Goal: Information Seeking & Learning: Understand process/instructions

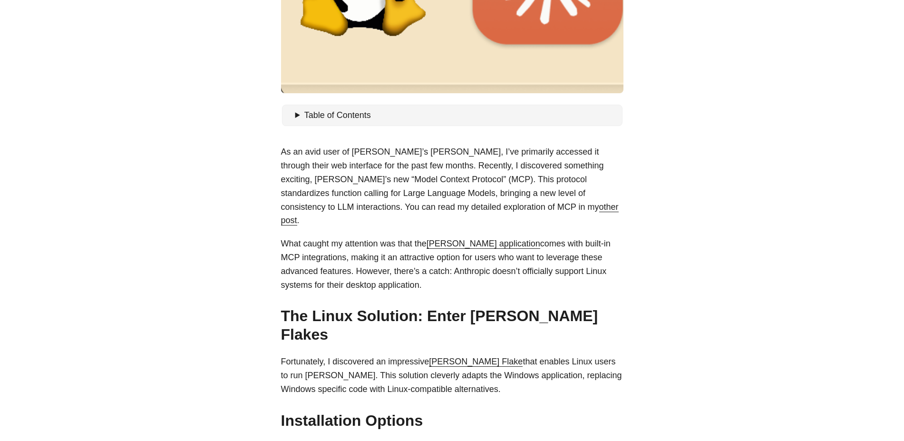
scroll to position [342, 0]
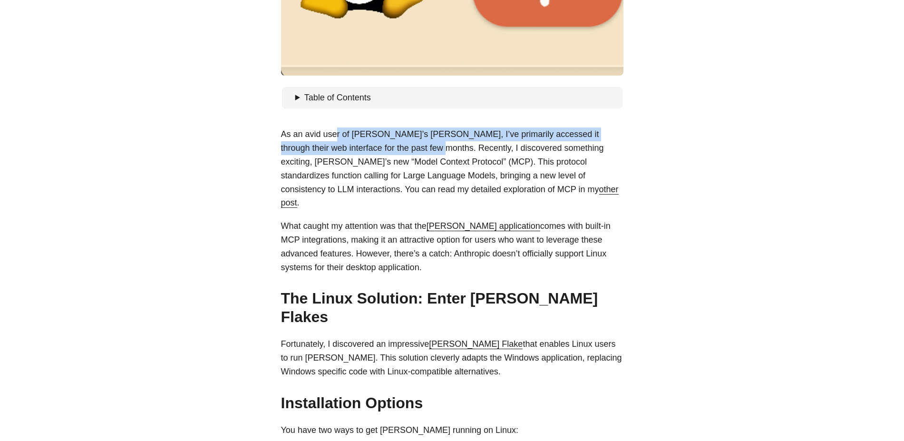
drag, startPoint x: 337, startPoint y: 136, endPoint x: 520, endPoint y: 142, distance: 182.6
click at [430, 146] on p "As an avid user of [PERSON_NAME]’s [PERSON_NAME], I’ve primarily accessed it th…" at bounding box center [452, 168] width 342 height 82
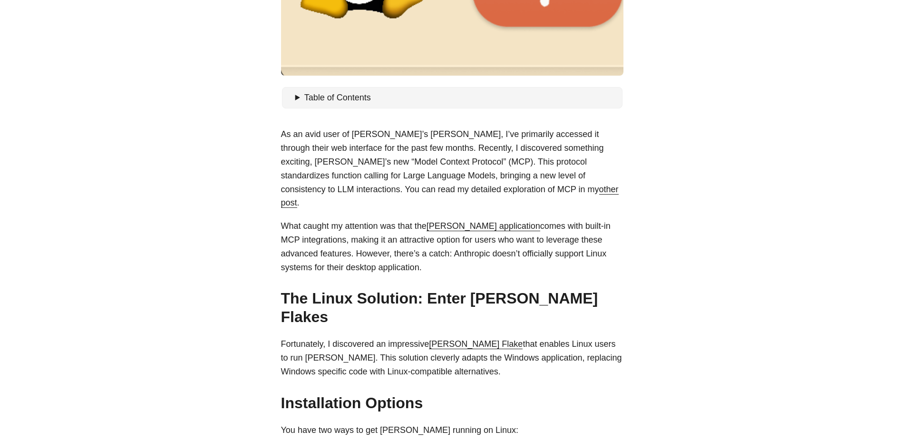
click at [531, 142] on p "As an avid user of [PERSON_NAME]’s [PERSON_NAME], I’ve primarily accessed it th…" at bounding box center [452, 168] width 342 height 82
drag, startPoint x: 374, startPoint y: 147, endPoint x: 435, endPoint y: 149, distance: 61.4
click at [430, 153] on p "As an avid user of [PERSON_NAME]’s [PERSON_NAME], I’ve primarily accessed it th…" at bounding box center [452, 168] width 342 height 82
click at [468, 134] on p "As an avid user of [PERSON_NAME]’s [PERSON_NAME], I’ve primarily accessed it th…" at bounding box center [452, 168] width 342 height 82
drag, startPoint x: 449, startPoint y: 164, endPoint x: 529, endPoint y: 157, distance: 80.6
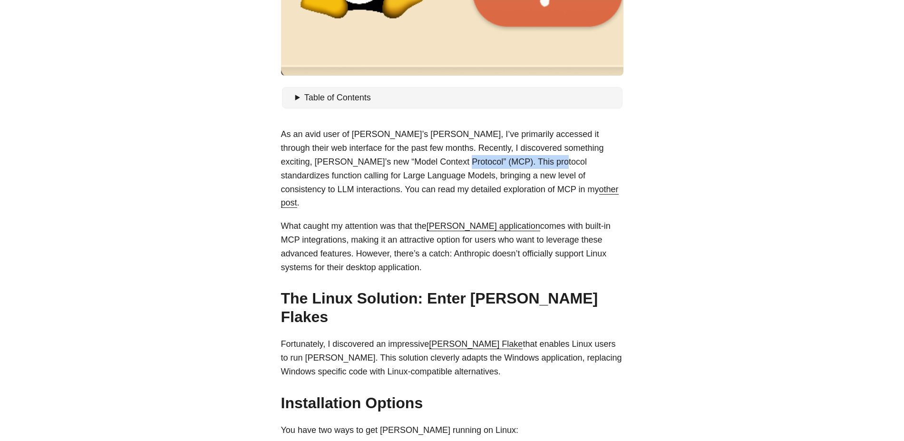
click at [518, 160] on p "As an avid user of [PERSON_NAME]’s [PERSON_NAME], I’ve primarily accessed it th…" at bounding box center [452, 168] width 342 height 82
click at [543, 153] on p "As an avid user of [PERSON_NAME]’s [PERSON_NAME], I’ve primarily accessed it th…" at bounding box center [452, 168] width 342 height 82
drag, startPoint x: 329, startPoint y: 209, endPoint x: 421, endPoint y: 209, distance: 92.2
click at [421, 219] on p "What caught my attention was that the [PERSON_NAME] application comes with buil…" at bounding box center [452, 246] width 342 height 55
click at [385, 166] on p "As an avid user of [PERSON_NAME]’s [PERSON_NAME], I’ve primarily accessed it th…" at bounding box center [452, 168] width 342 height 82
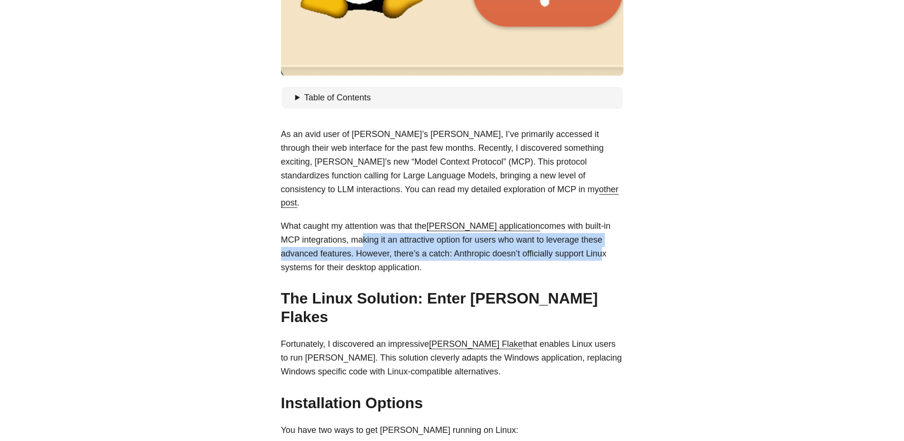
drag, startPoint x: 357, startPoint y: 226, endPoint x: 604, endPoint y: 234, distance: 246.8
click at [604, 234] on p "What caught my attention was that the [PERSON_NAME] application comes with buil…" at bounding box center [452, 246] width 342 height 55
click at [424, 232] on p "What caught my attention was that the [PERSON_NAME] application comes with buil…" at bounding box center [452, 246] width 342 height 55
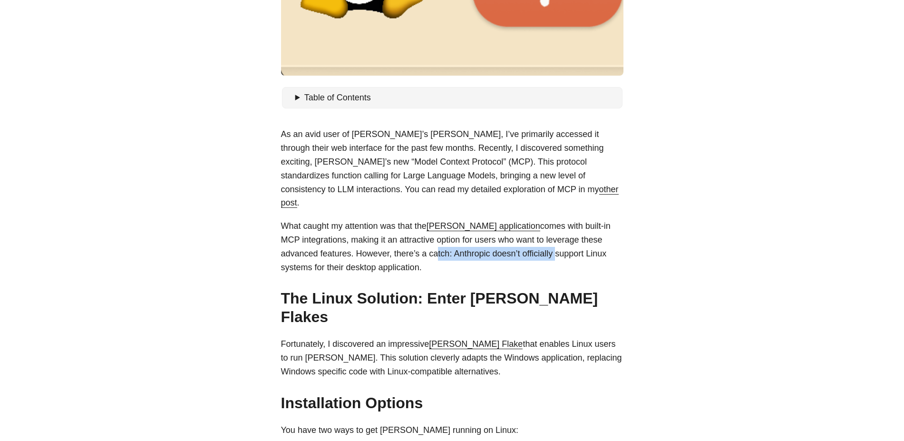
drag, startPoint x: 470, startPoint y: 239, endPoint x: 558, endPoint y: 241, distance: 88.4
click at [558, 241] on p "What caught my attention was that the [PERSON_NAME] application comes with buil…" at bounding box center [452, 246] width 342 height 55
click at [388, 239] on p "What caught my attention was that the [PERSON_NAME] application comes with buil…" at bounding box center [452, 246] width 342 height 55
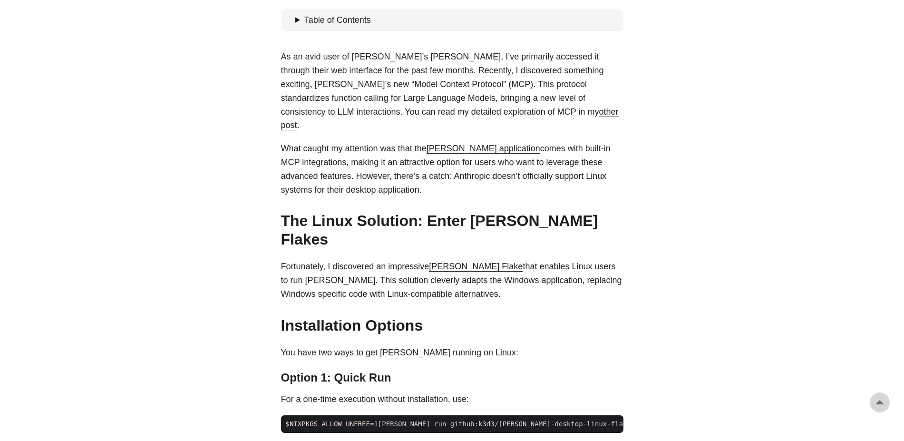
scroll to position [456, 0]
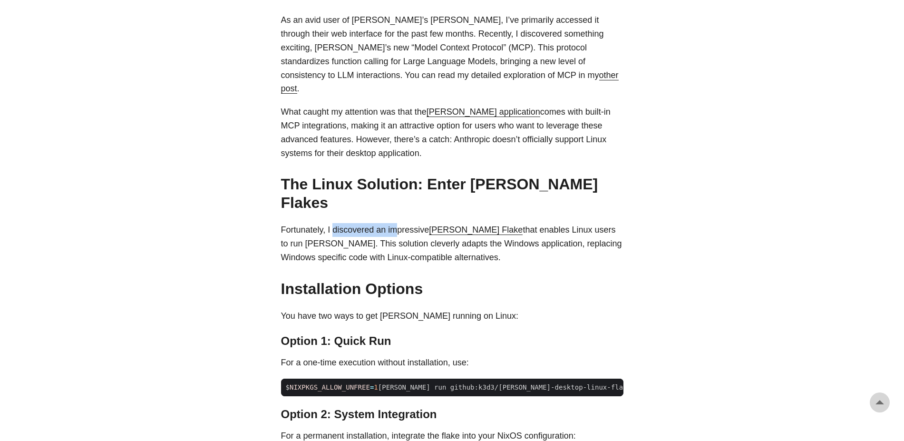
drag, startPoint x: 342, startPoint y: 202, endPoint x: 396, endPoint y: 200, distance: 54.2
click at [396, 223] on p "Fortunately, I discovered an impressive [PERSON_NAME] Flake that enables Linux …" at bounding box center [452, 243] width 342 height 41
drag, startPoint x: 504, startPoint y: 202, endPoint x: 540, endPoint y: 202, distance: 36.6
click at [540, 223] on p "Fortunately, I discovered an impressive [PERSON_NAME] Flake that enables Linux …" at bounding box center [452, 243] width 342 height 41
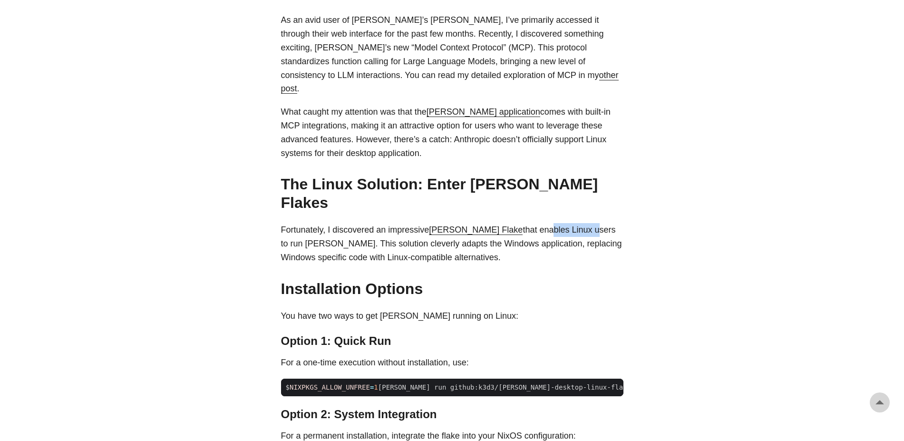
click at [521, 223] on p "Fortunately, I discovered an impressive [PERSON_NAME] Flake that enables Linux …" at bounding box center [452, 243] width 342 height 41
drag, startPoint x: 339, startPoint y: 208, endPoint x: 607, endPoint y: 221, distance: 268.4
click at [607, 223] on p "Fortunately, I discovered an impressive [PERSON_NAME] Flake that enables Linux …" at bounding box center [452, 243] width 342 height 41
click at [591, 223] on p "Fortunately, I discovered an impressive [PERSON_NAME] Flake that enables Linux …" at bounding box center [452, 243] width 342 height 41
drag, startPoint x: 417, startPoint y: 213, endPoint x: 538, endPoint y: 222, distance: 121.1
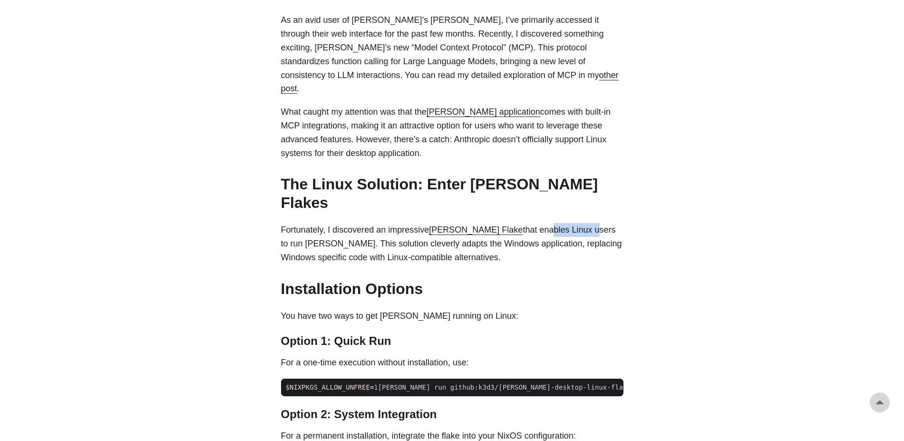
click at [527, 226] on p "Fortunately, I discovered an impressive [PERSON_NAME] Flake that enables Linux …" at bounding box center [452, 243] width 342 height 41
click at [556, 223] on p "Fortunately, I discovered an impressive [PERSON_NAME] Flake that enables Linux …" at bounding box center [452, 243] width 342 height 41
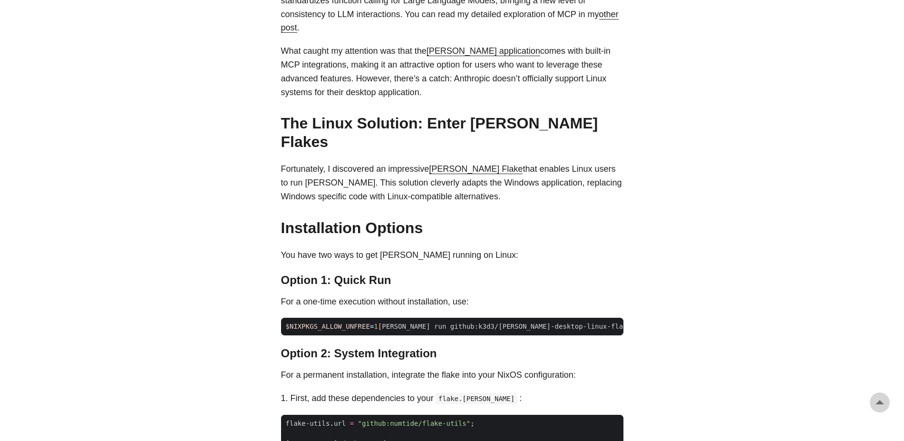
scroll to position [570, 0]
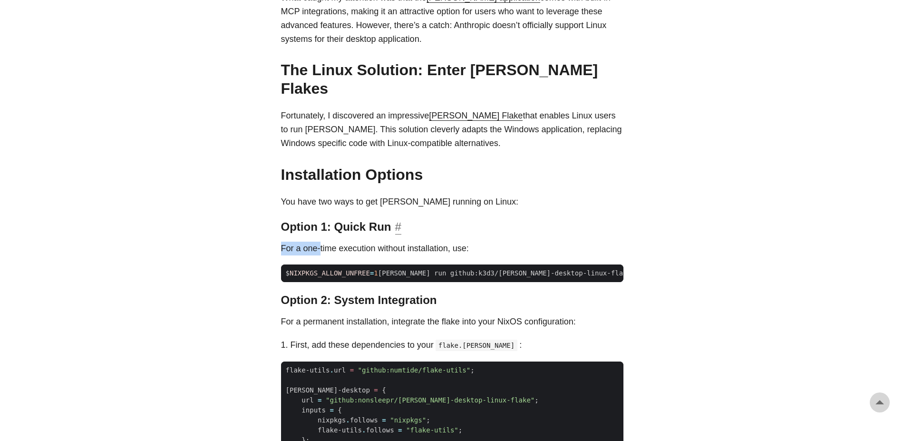
drag, startPoint x: 342, startPoint y: 217, endPoint x: 541, endPoint y: 192, distance: 200.8
click at [504, 208] on div "As an avid user of [PERSON_NAME]’s [PERSON_NAME], I’ve primarily accessed it th…" at bounding box center [452, 378] width 342 height 958
click at [543, 220] on h3 "Option 1: Quick Run #" at bounding box center [452, 227] width 342 height 14
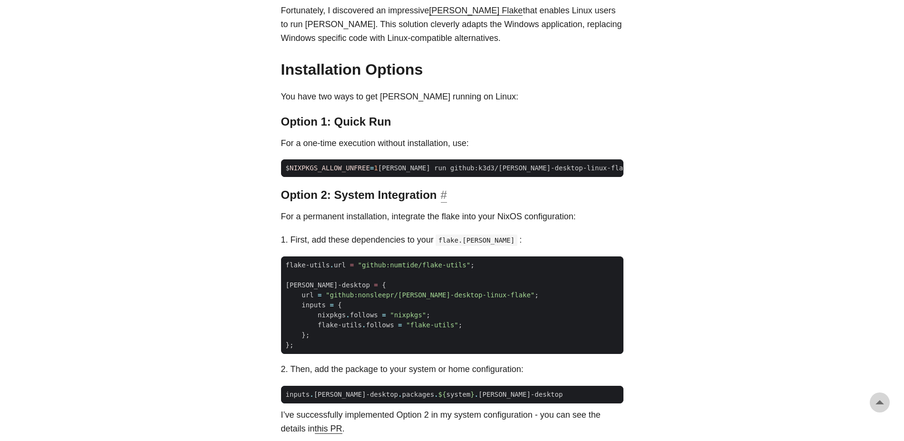
scroll to position [742, 0]
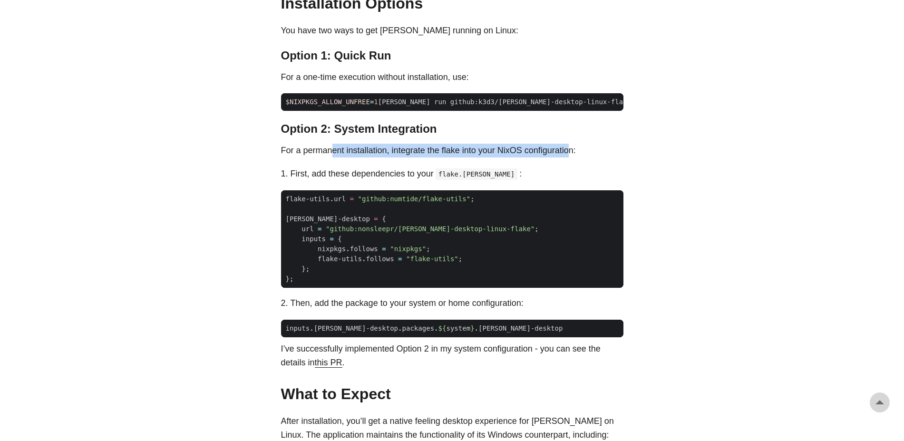
drag, startPoint x: 336, startPoint y: 115, endPoint x: 590, endPoint y: 108, distance: 254.9
click at [574, 144] on p "For a permanent installation, integrate the flake into your NixOS configuration:" at bounding box center [452, 151] width 342 height 14
click at [591, 108] on div "As an avid user of [PERSON_NAME]’s [PERSON_NAME], I’ve primarily accessed it th…" at bounding box center [452, 207] width 342 height 958
drag, startPoint x: 431, startPoint y: 119, endPoint x: 584, endPoint y: 122, distance: 153.6
click at [584, 144] on p "For a permanent installation, integrate the flake into your NixOS configuration:" at bounding box center [452, 151] width 342 height 14
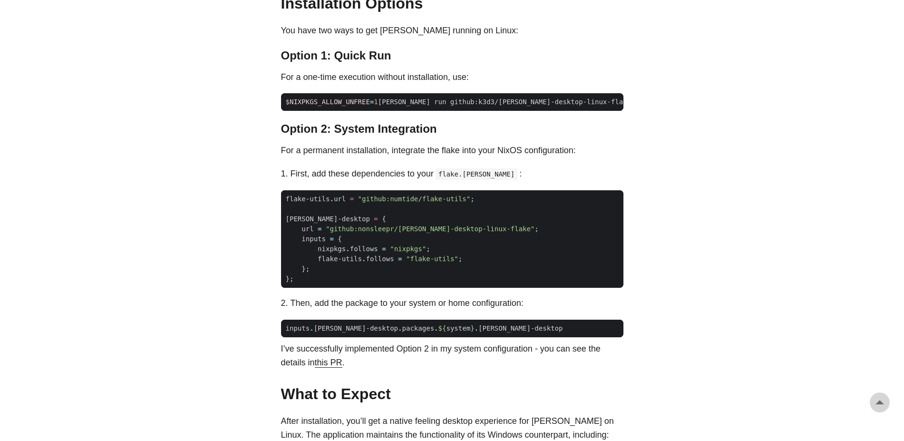
click at [507, 110] on div "As an avid user of [PERSON_NAME]’s [PERSON_NAME], I’ve primarily accessed it th…" at bounding box center [452, 207] width 342 height 958
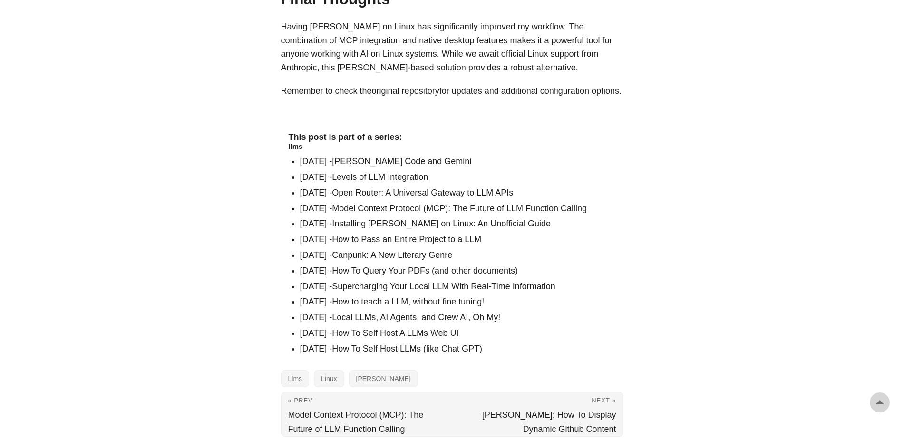
scroll to position [1039, 0]
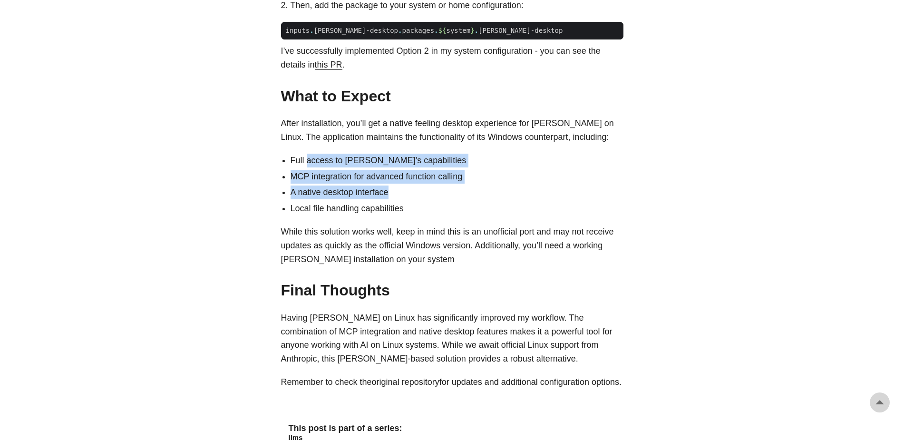
drag, startPoint x: 305, startPoint y: 133, endPoint x: 496, endPoint y: 140, distance: 190.7
click at [463, 162] on ul "Full access to [PERSON_NAME]’s capabilities MCP integration for advanced functi…" at bounding box center [452, 185] width 342 height 62
click at [500, 170] on li "MCP integration for advanced function calling" at bounding box center [456, 177] width 333 height 14
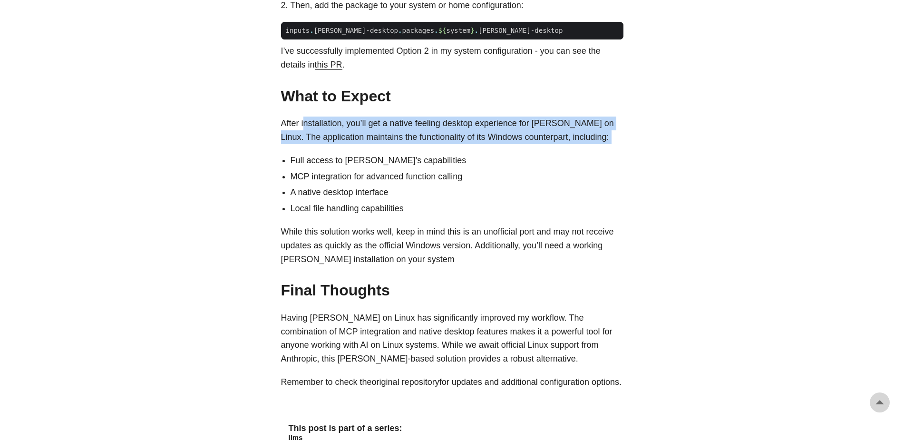
drag, startPoint x: 307, startPoint y: 96, endPoint x: 521, endPoint y: 117, distance: 215.9
click at [586, 116] on p "After installation, you’ll get a native feeling desktop experience for [PERSON_…" at bounding box center [452, 130] width 342 height 28
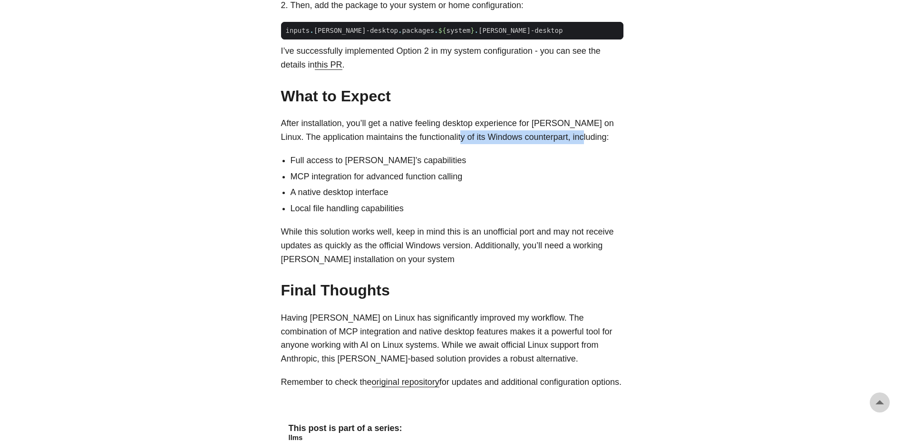
drag, startPoint x: 445, startPoint y: 100, endPoint x: 582, endPoint y: 103, distance: 136.9
click at [581, 116] on p "After installation, you’ll get a native feeling desktop experience for [PERSON_…" at bounding box center [452, 130] width 342 height 28
click at [573, 116] on p "After installation, you’ll get a native feeling desktop experience for [PERSON_…" at bounding box center [452, 130] width 342 height 28
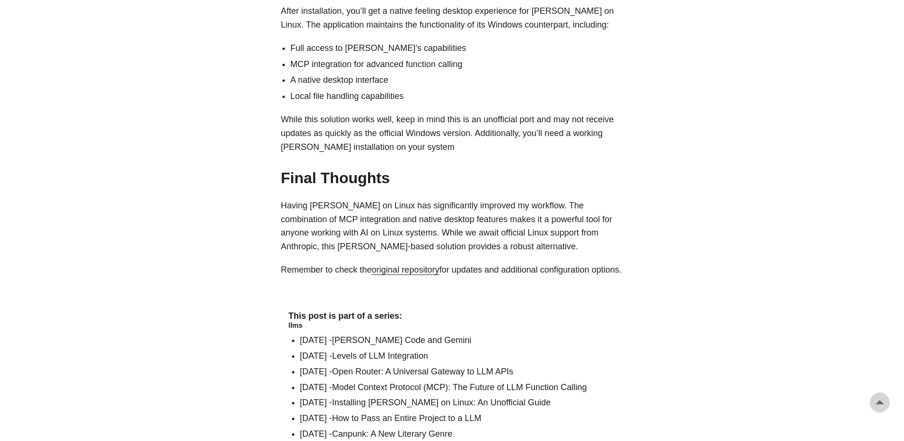
scroll to position [1153, 0]
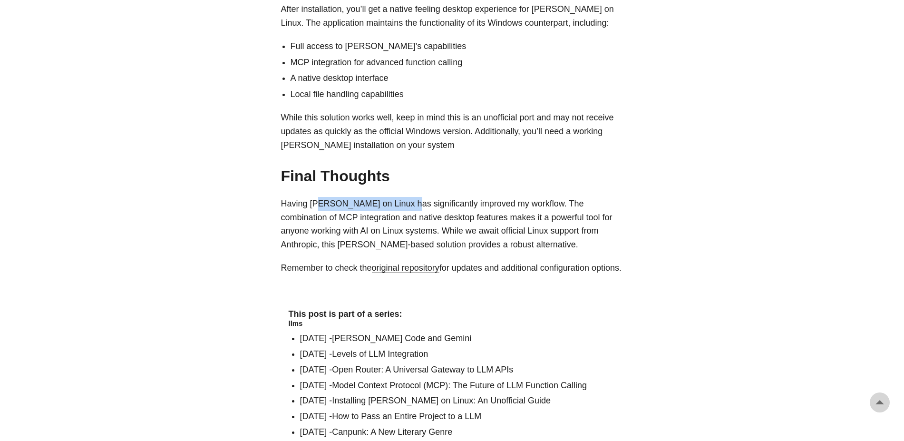
drag, startPoint x: 317, startPoint y: 178, endPoint x: 421, endPoint y: 173, distance: 104.2
click at [409, 197] on p "Having [PERSON_NAME] on Linux has significantly improved my workflow. The combi…" at bounding box center [452, 224] width 342 height 55
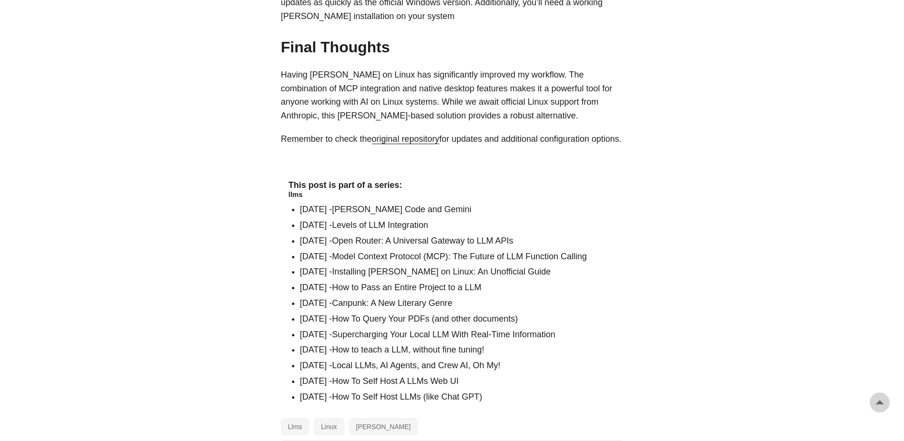
scroll to position [1324, 0]
